Goal: Task Accomplishment & Management: Use online tool/utility

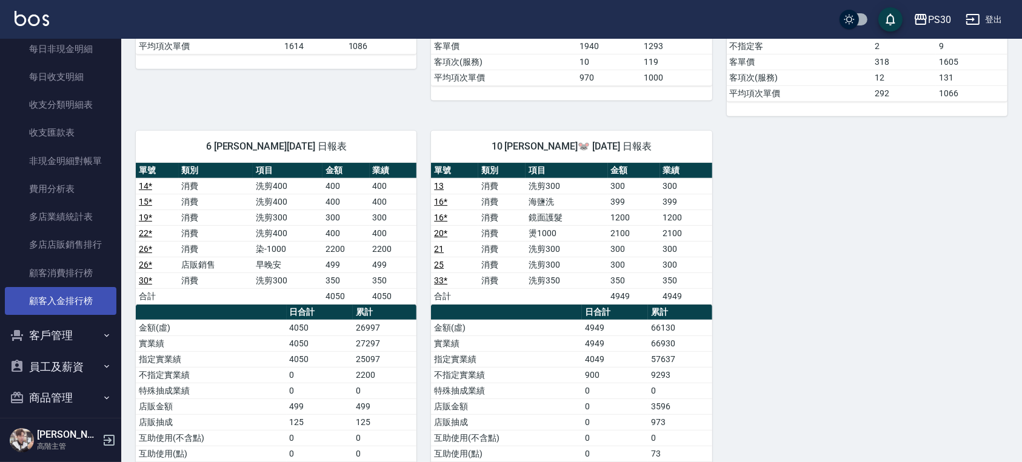
scroll to position [1422, 0]
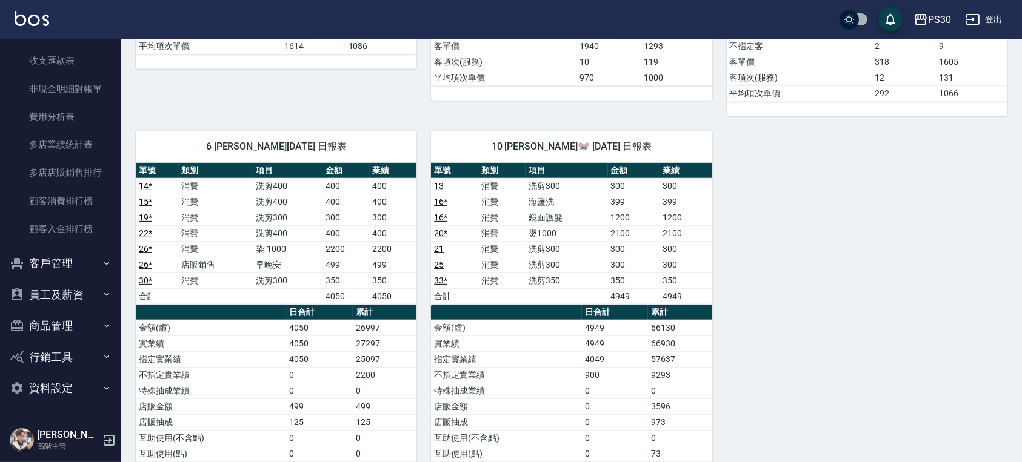
click at [62, 293] on button "員工及薪資" at bounding box center [60, 295] width 111 height 32
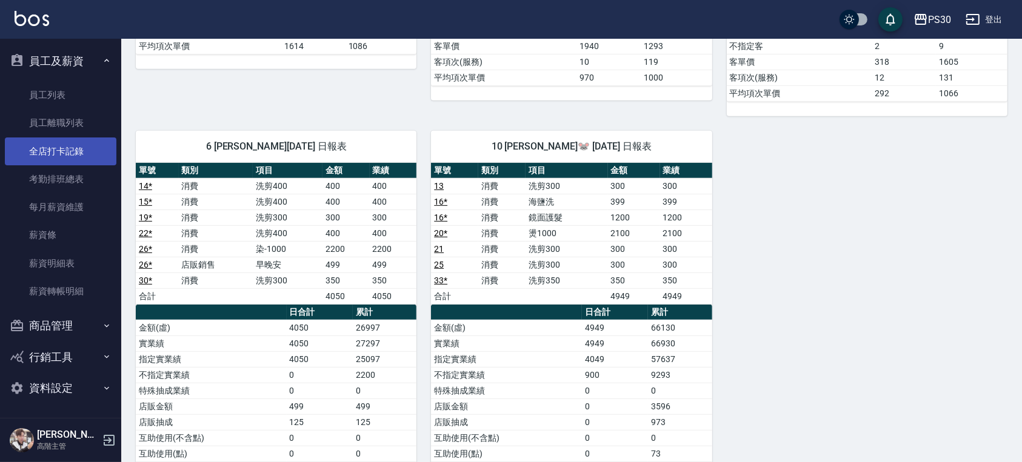
click at [86, 157] on link "全店打卡記錄" at bounding box center [60, 152] width 111 height 28
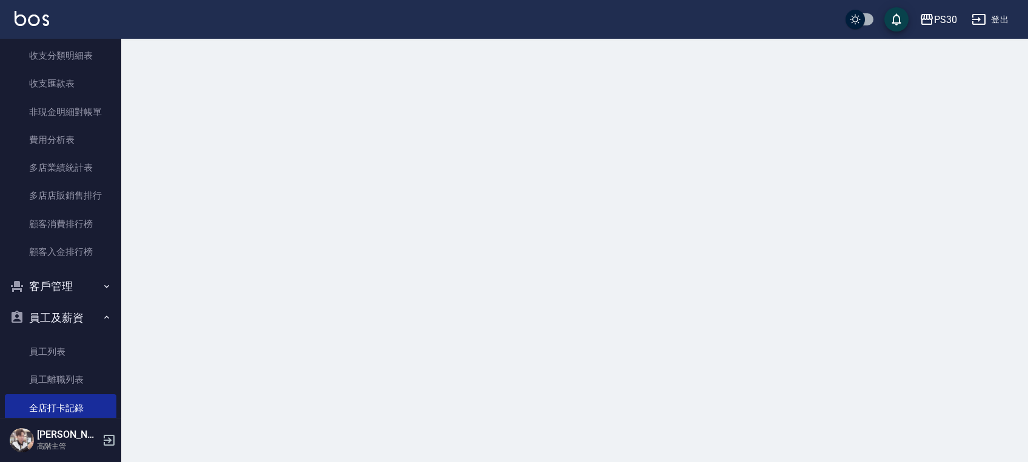
scroll to position [1171, 0]
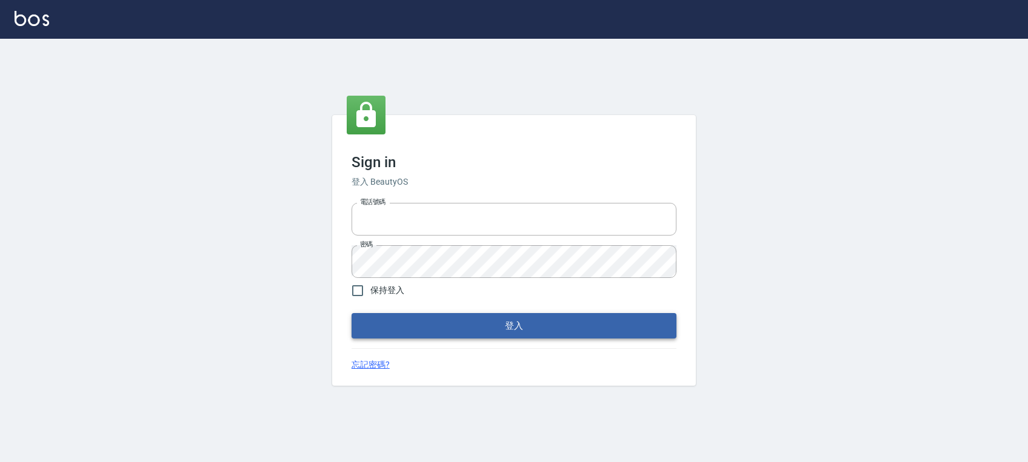
type input "0972392966"
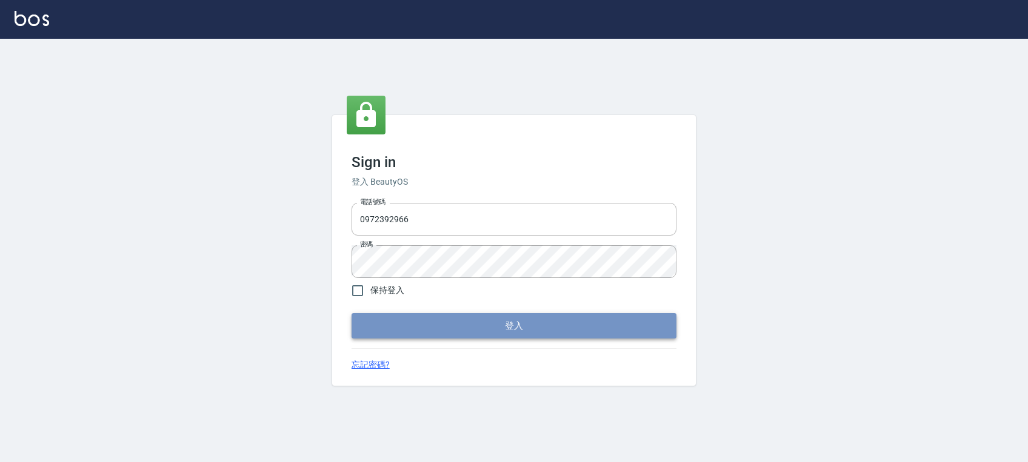
click at [491, 327] on button "登入" at bounding box center [513, 325] width 325 height 25
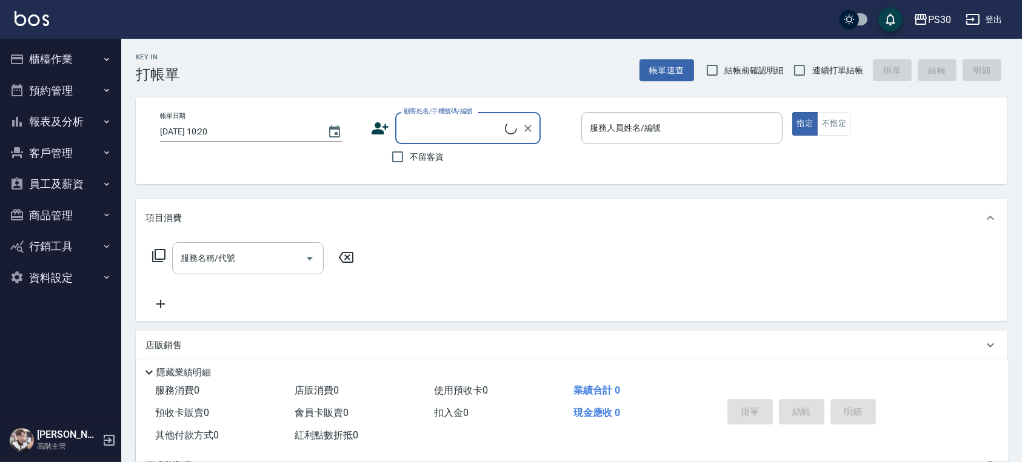
click at [80, 64] on button "櫃檯作業" at bounding box center [60, 60] width 111 height 32
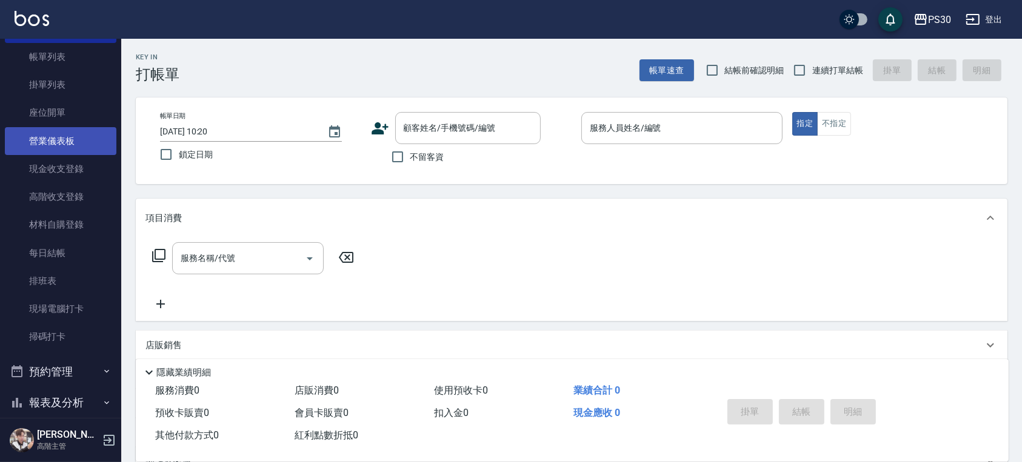
scroll to position [161, 0]
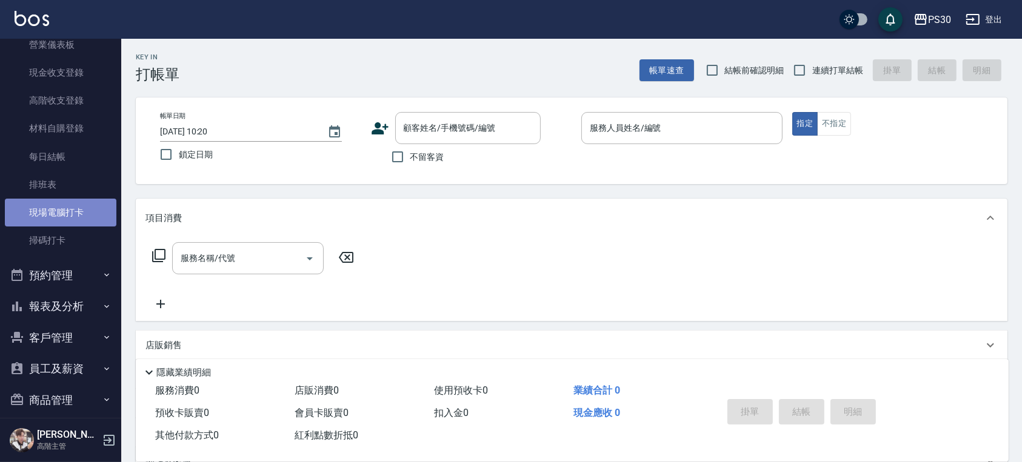
click at [76, 211] on link "現場電腦打卡" at bounding box center [60, 213] width 111 height 28
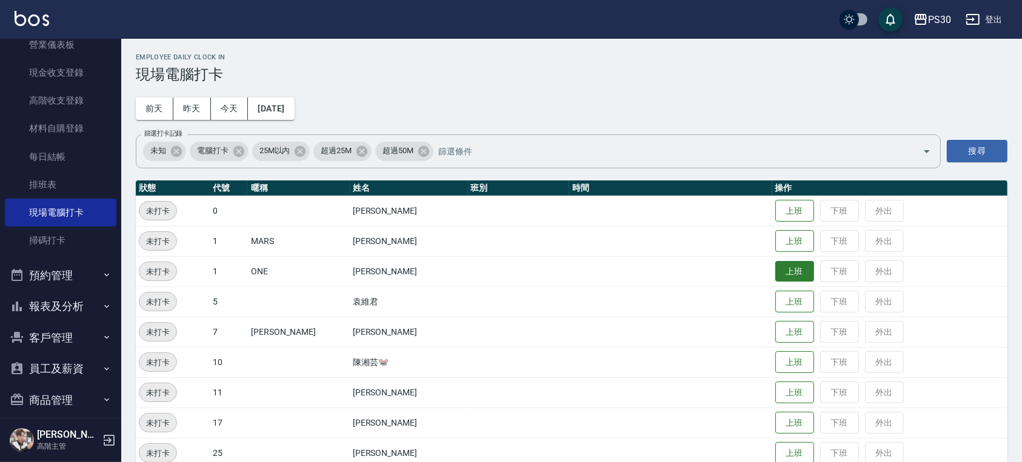
click at [778, 272] on button "上班" at bounding box center [794, 271] width 39 height 21
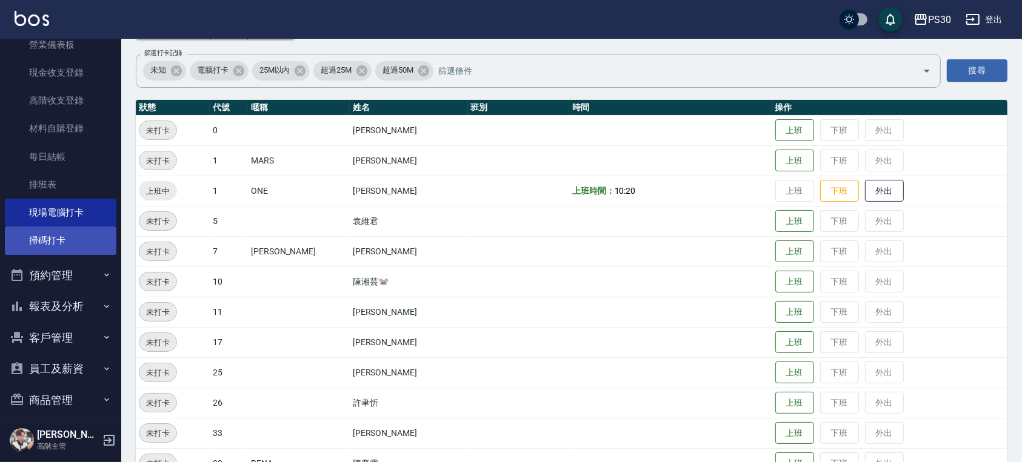
scroll to position [236, 0]
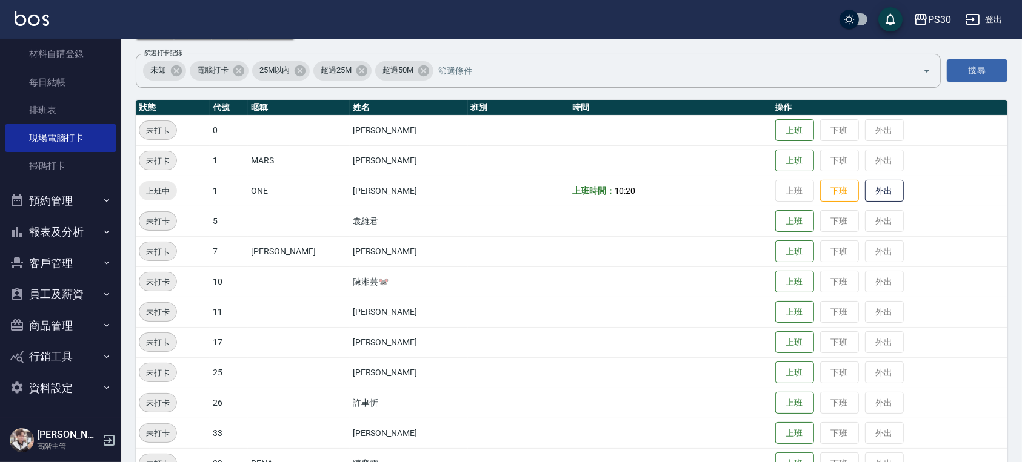
click at [76, 290] on button "員工及薪資" at bounding box center [60, 295] width 111 height 32
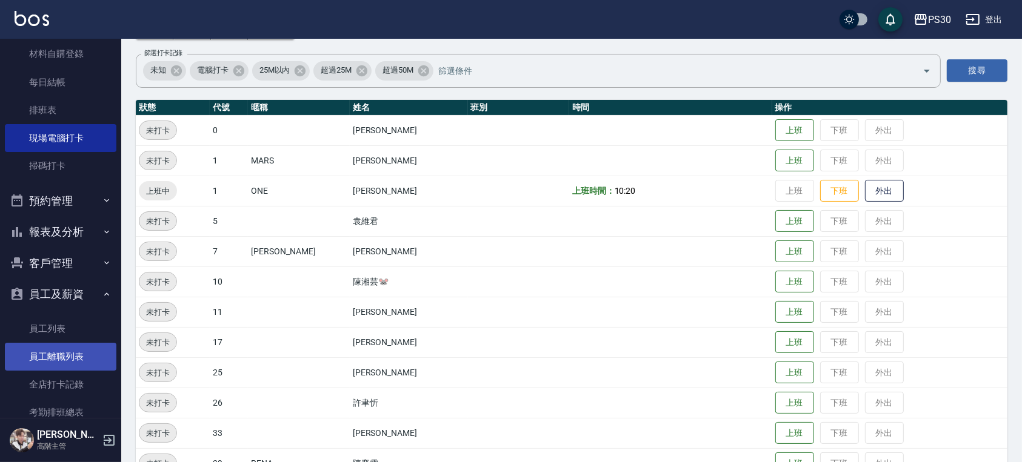
scroll to position [316, 0]
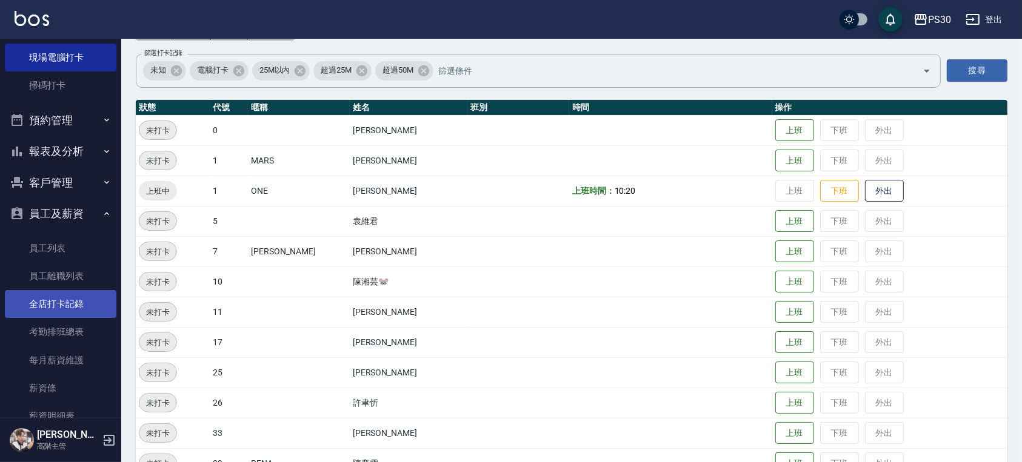
click at [73, 310] on link "全店打卡記錄" at bounding box center [60, 304] width 111 height 28
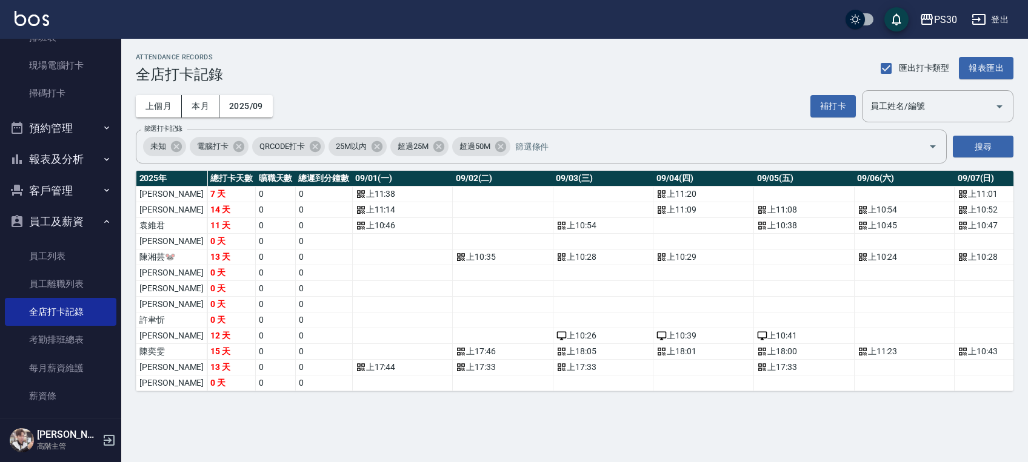
scroll to position [155, 0]
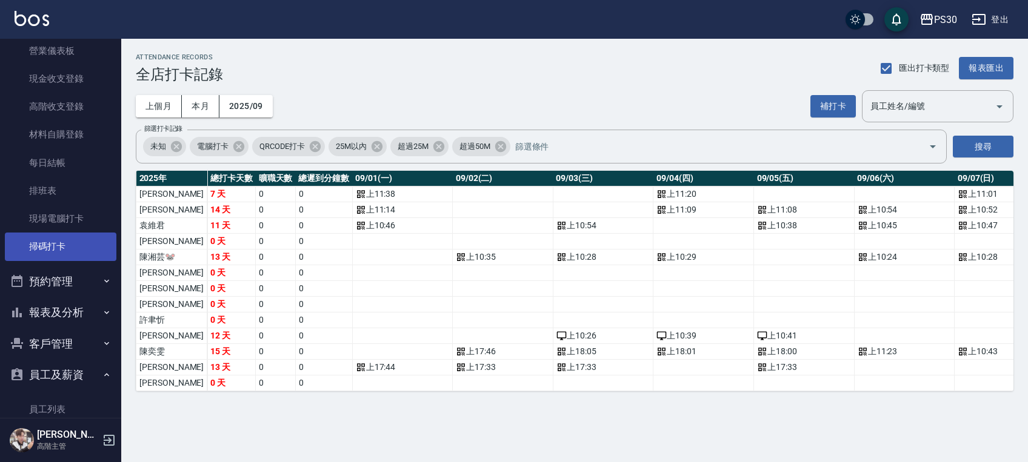
click at [69, 238] on link "掃碼打卡" at bounding box center [60, 247] width 111 height 28
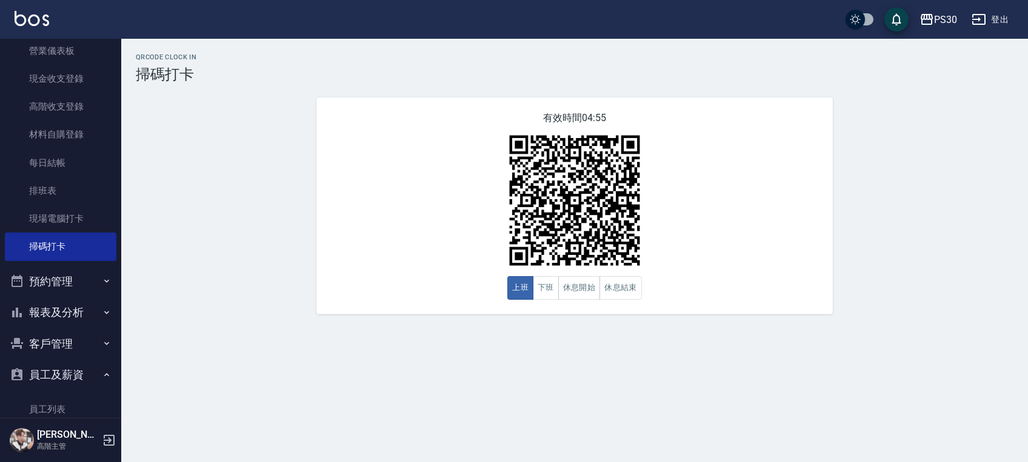
scroll to position [397, 0]
